Goal: Task Accomplishment & Management: Complete application form

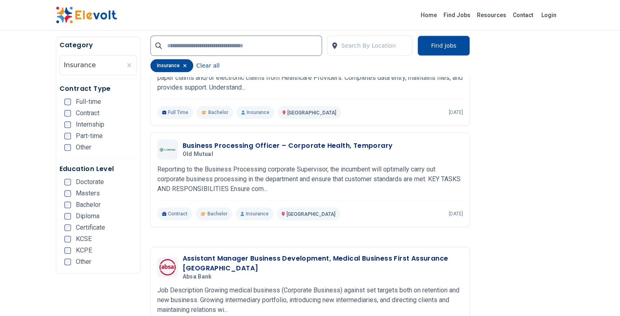
scroll to position [566, 0]
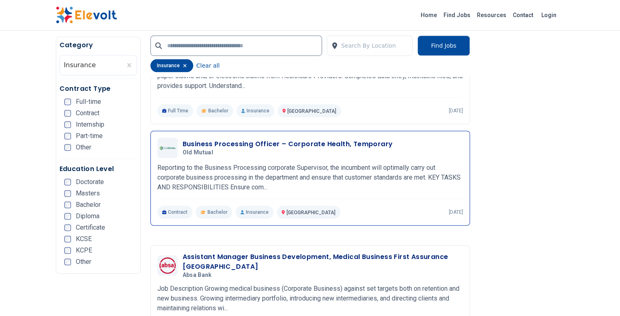
click at [227, 139] on h3 "Business Processing Officer – Corporate Health, Temporary" at bounding box center [288, 144] width 210 height 10
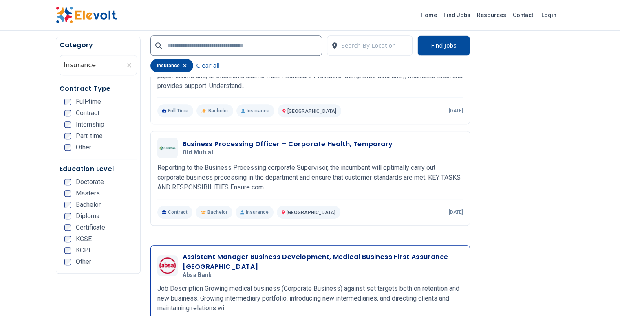
click at [183, 252] on h3 "Assistant Manager Business Development, Medical Business First Assurance [GEOGR…" at bounding box center [323, 262] width 280 height 20
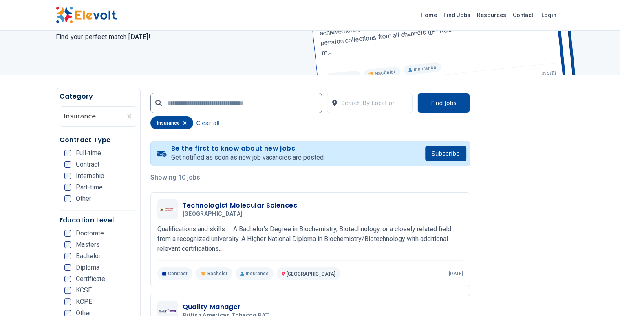
scroll to position [0, 0]
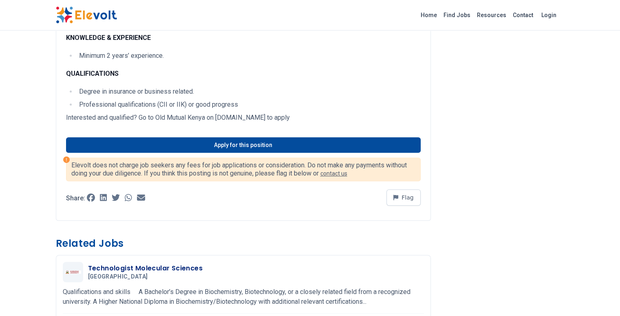
scroll to position [434, 0]
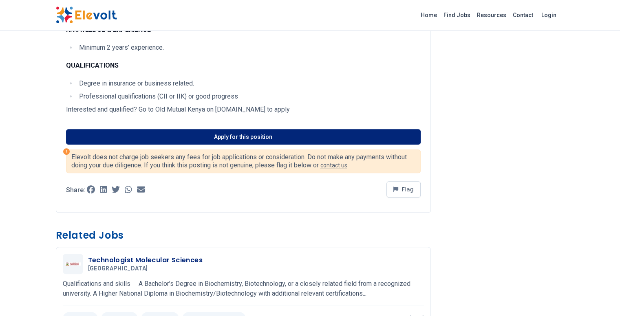
click at [339, 129] on link "Apply for this position" at bounding box center [243, 136] width 355 height 15
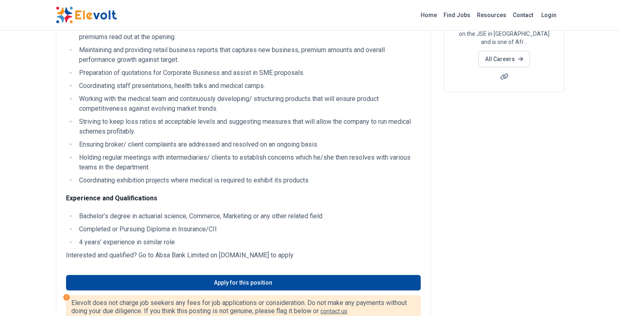
scroll to position [154, 0]
